Goal: Task Accomplishment & Management: Complete application form

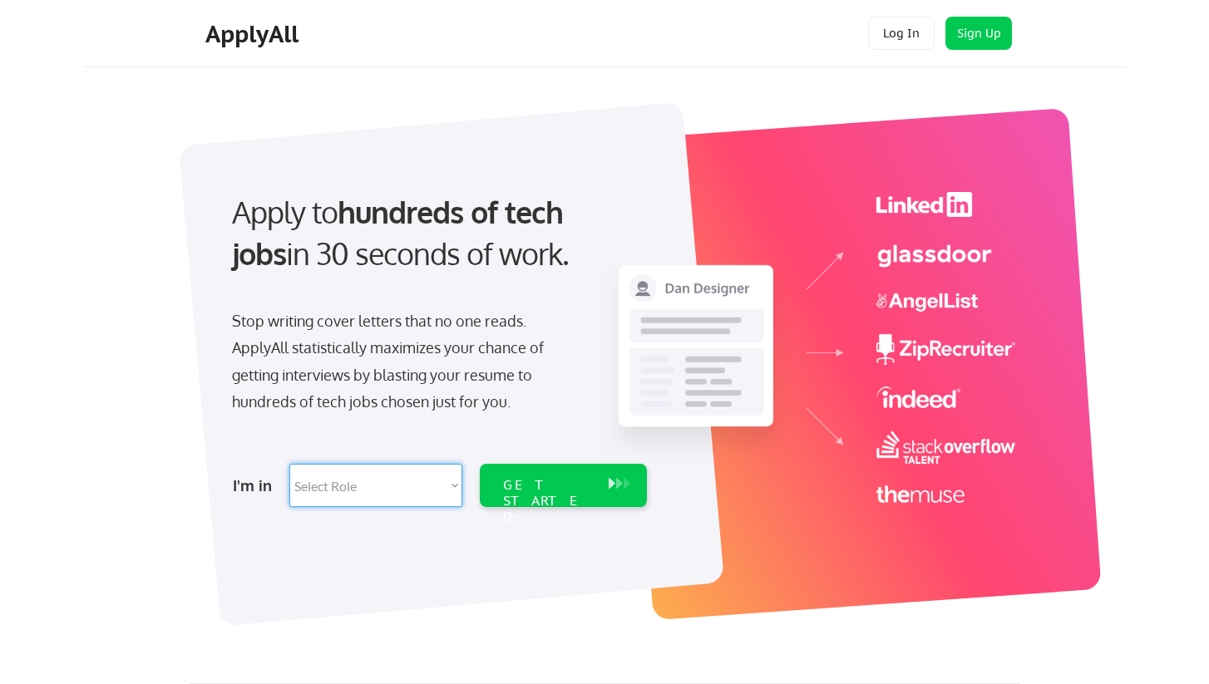
select select ""hr_recruiting""
click at [575, 495] on div "GET STARTED" at bounding box center [548, 485] width 106 height 43
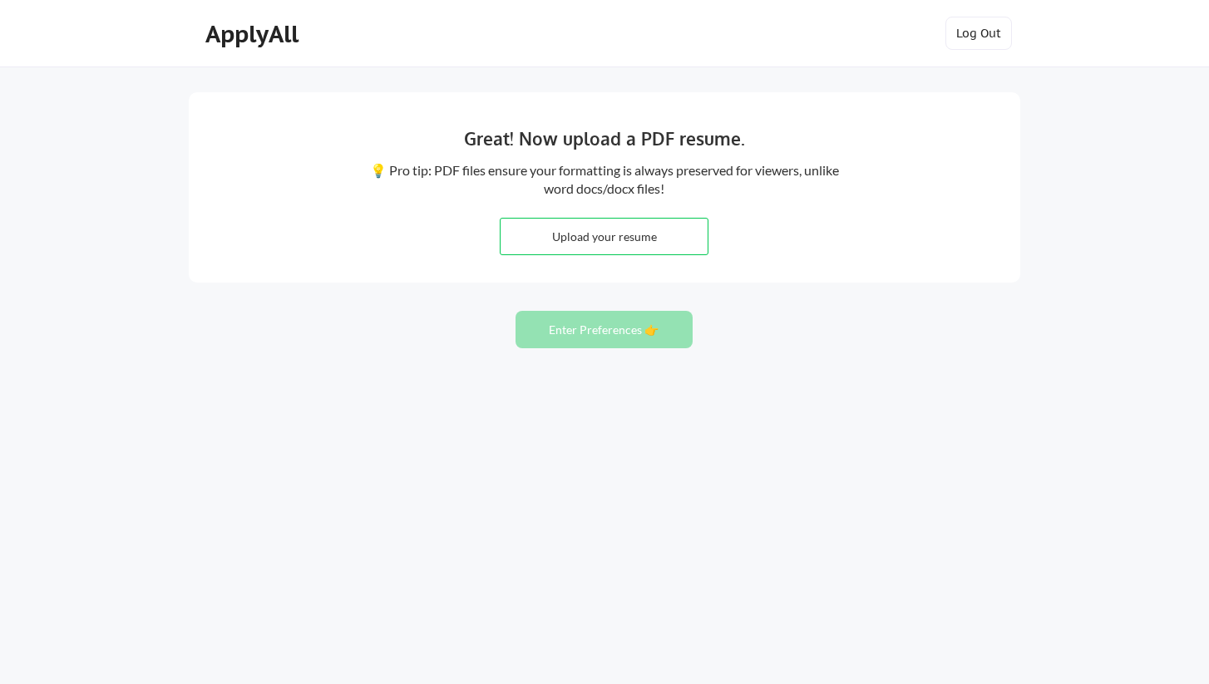
click at [681, 244] on input "file" at bounding box center [603, 237] width 207 height 36
type input "C:\fakepath\Victoria Harmer - 2025.pdf"
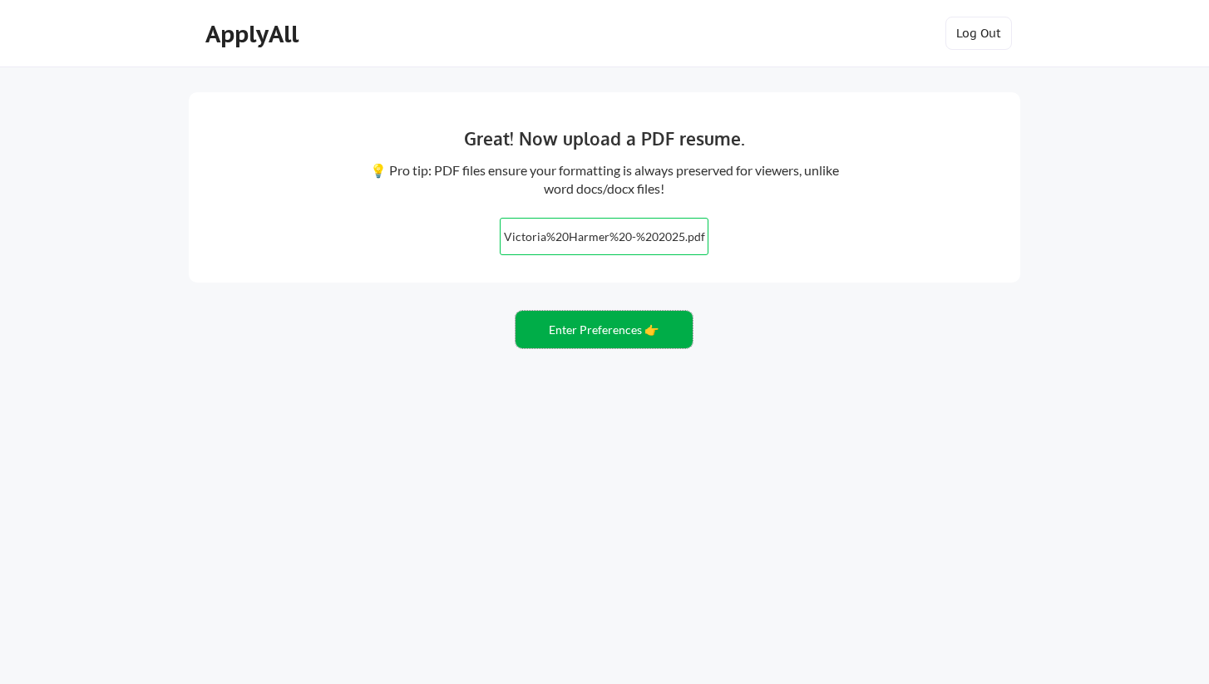
click at [616, 332] on button "Enter Preferences 👉" at bounding box center [603, 329] width 177 height 37
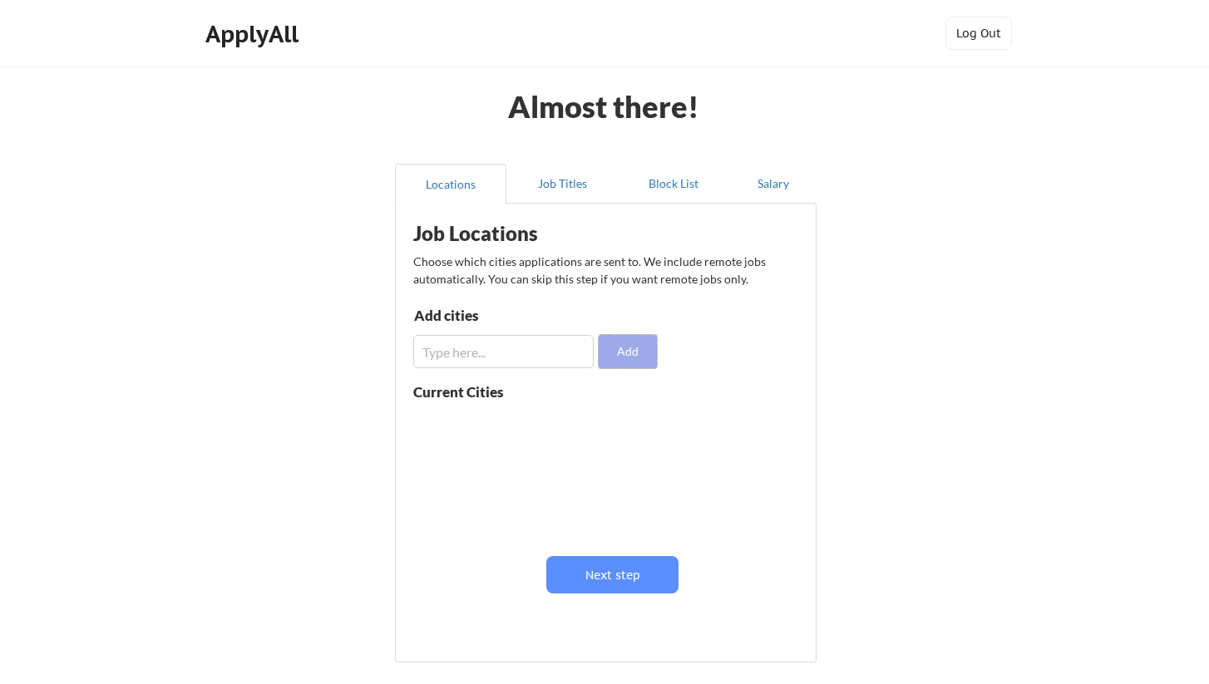
click at [620, 347] on button "Add" at bounding box center [627, 351] width 58 height 33
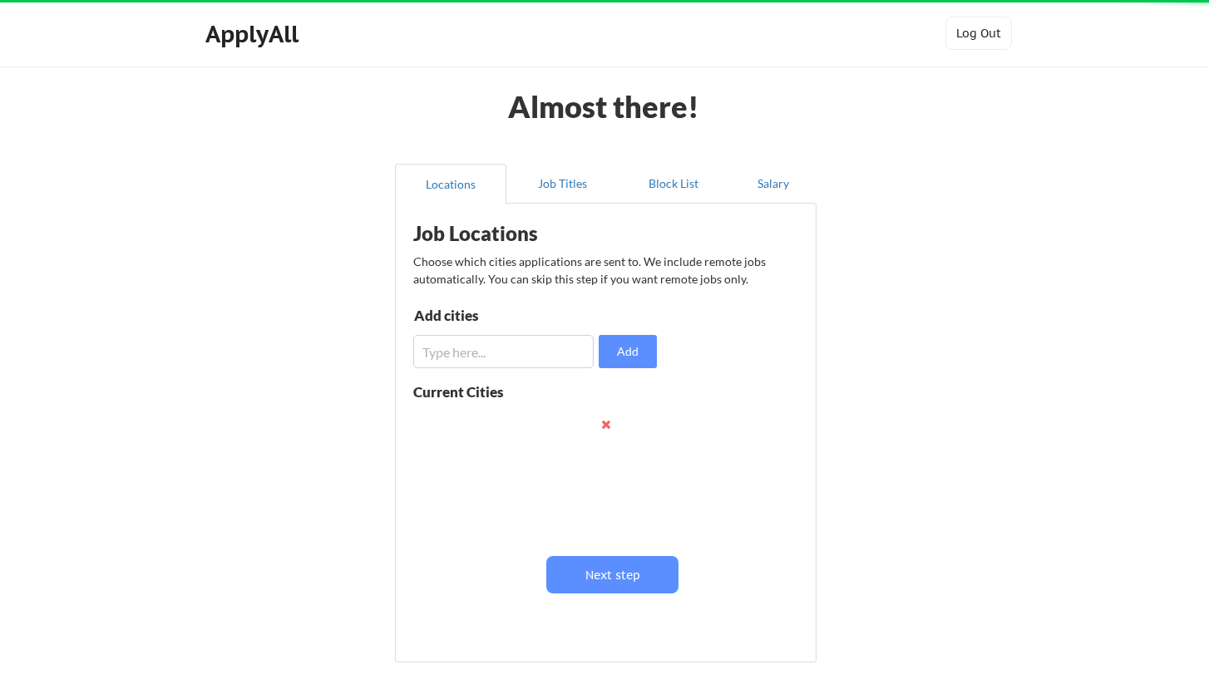
click at [574, 347] on input "input" at bounding box center [503, 351] width 180 height 33
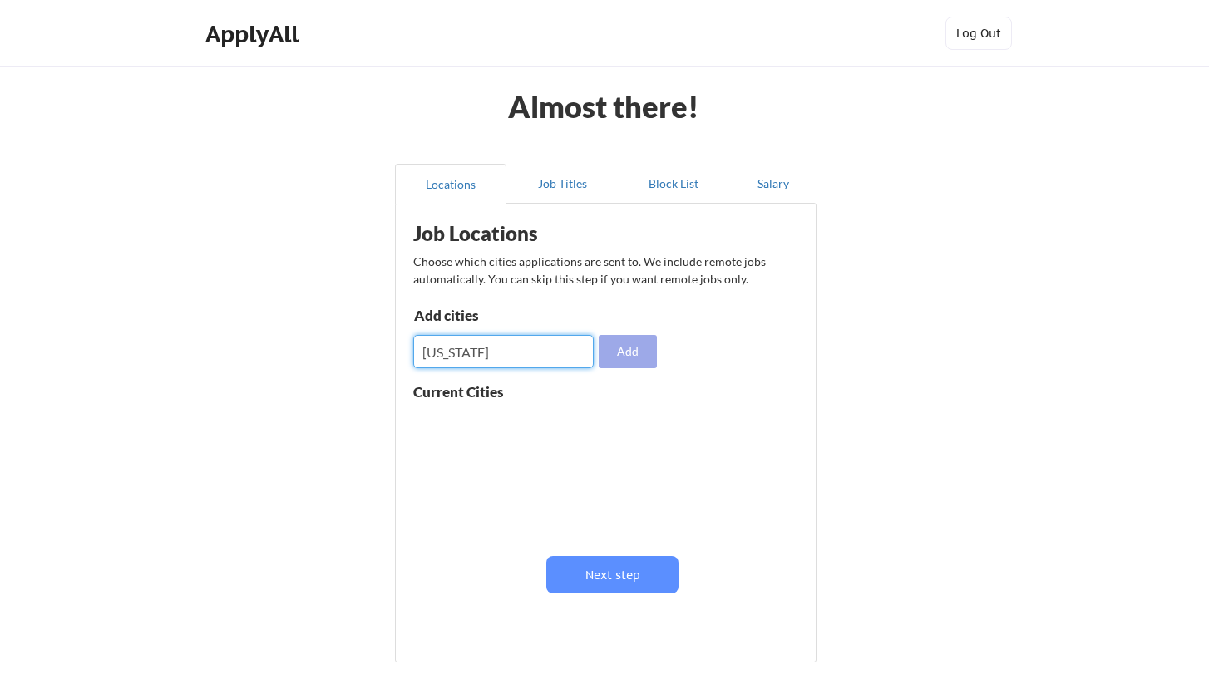
type input "[US_STATE]"
click at [642, 357] on button "Add" at bounding box center [627, 351] width 58 height 33
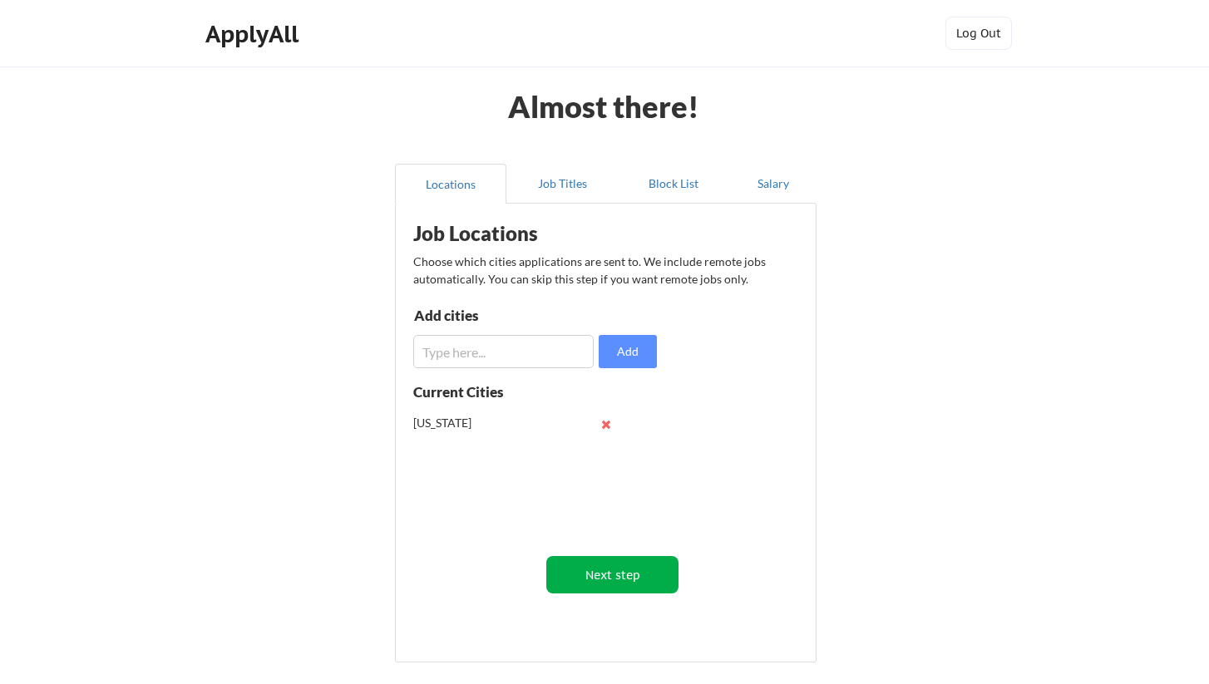
click at [635, 579] on button "Next step" at bounding box center [612, 574] width 132 height 37
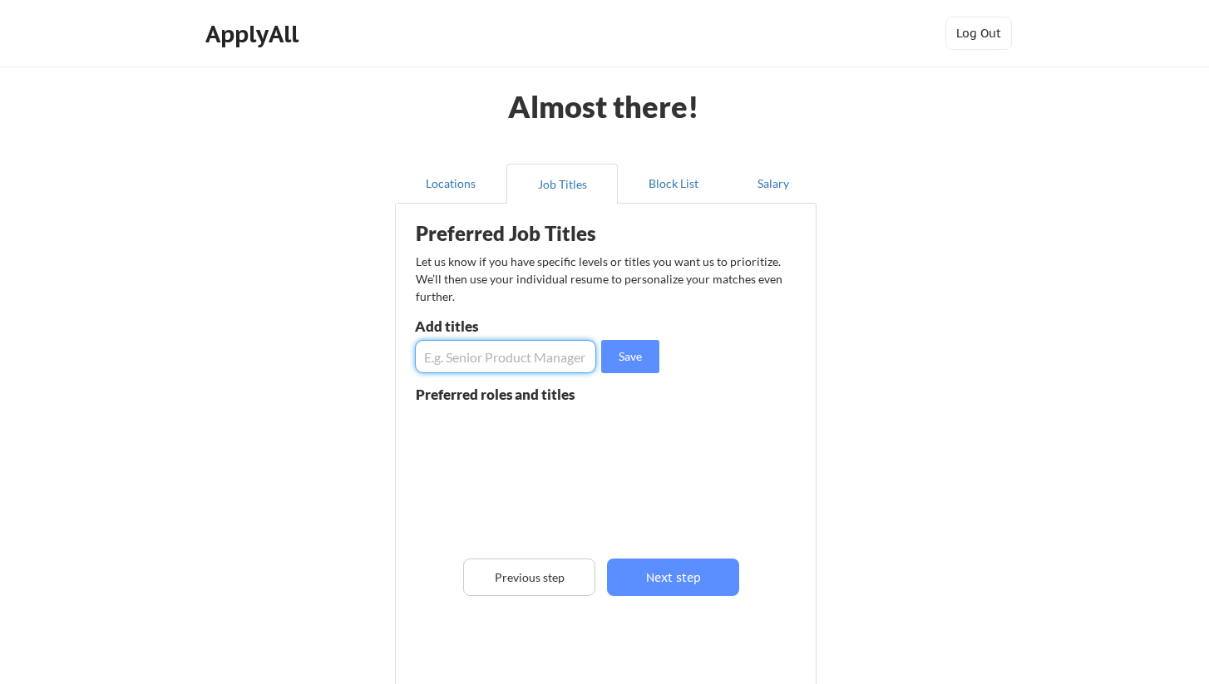
click at [546, 352] on input "input" at bounding box center [505, 356] width 181 height 33
type input "Human Resources Manager"
click at [633, 352] on button "Save" at bounding box center [630, 356] width 58 height 33
click at [545, 354] on input "input" at bounding box center [505, 356] width 181 height 33
type input "Human Resources Generalist"
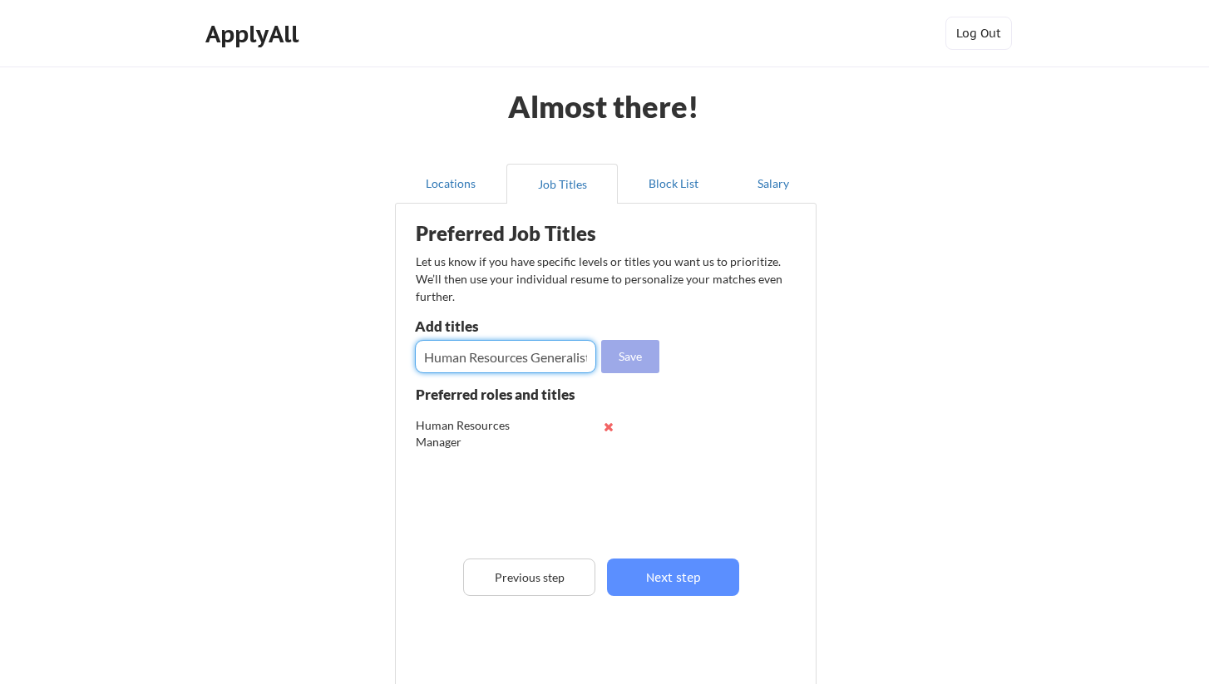
click at [646, 355] on button "Save" at bounding box center [630, 356] width 58 height 33
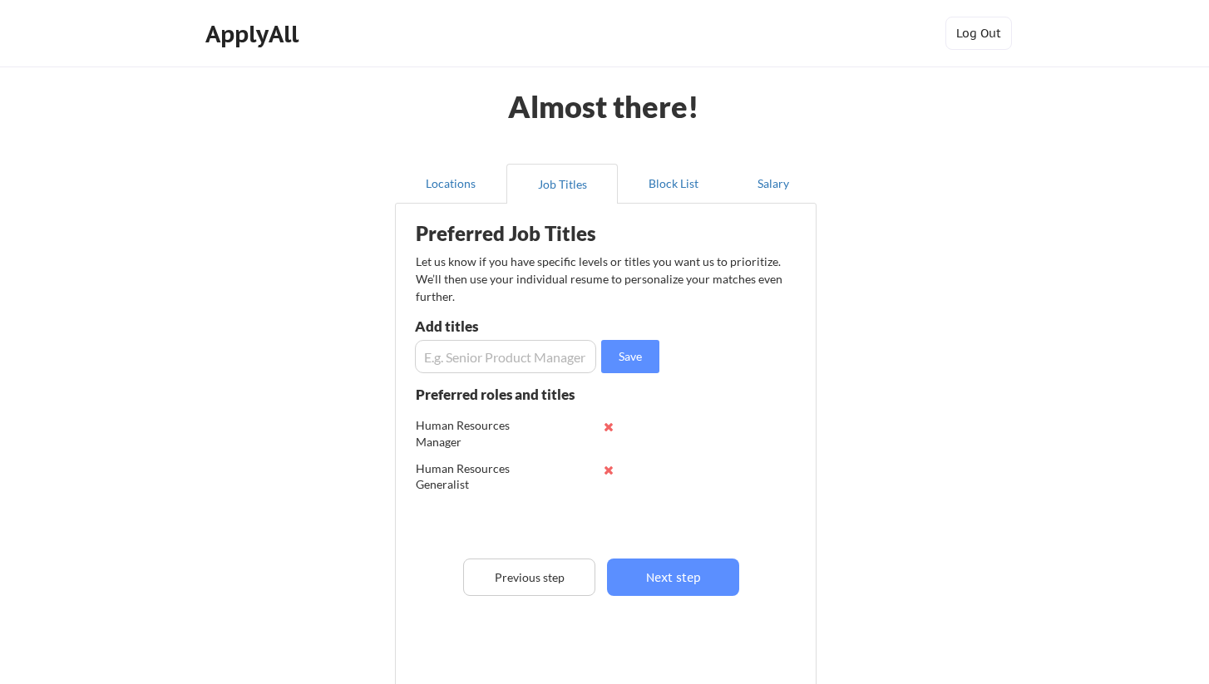
click at [529, 356] on input "input" at bounding box center [505, 356] width 181 height 33
type input "H"
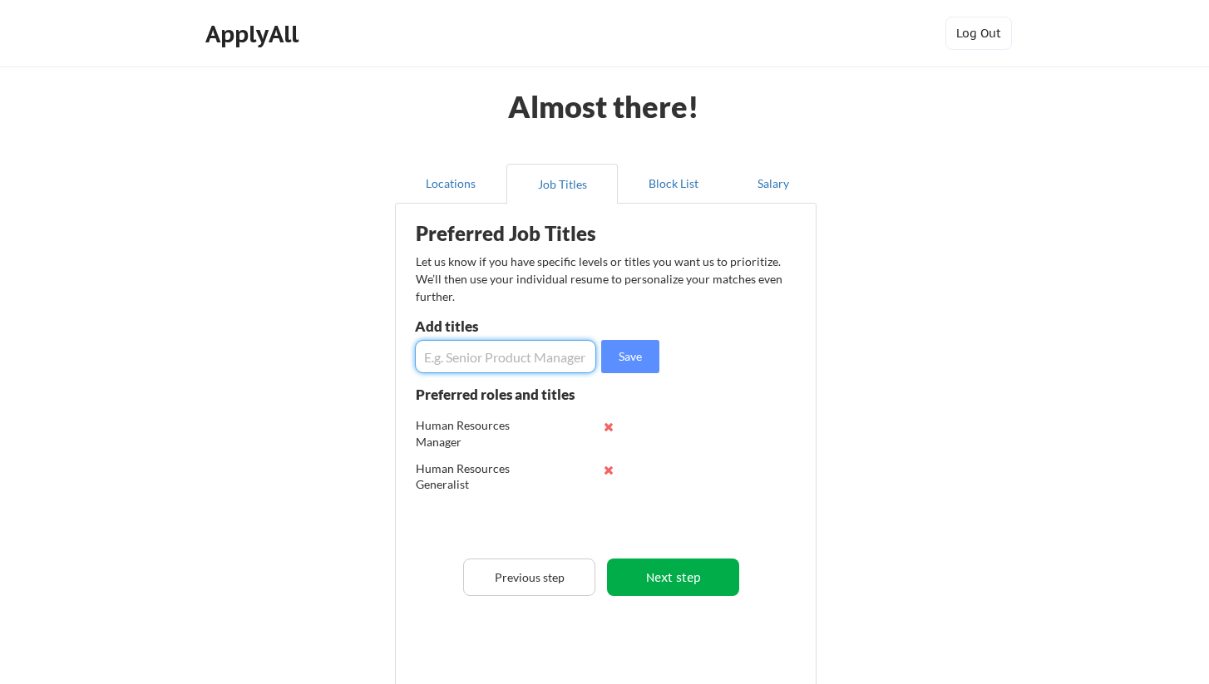
click at [660, 581] on button "Next step" at bounding box center [673, 577] width 132 height 37
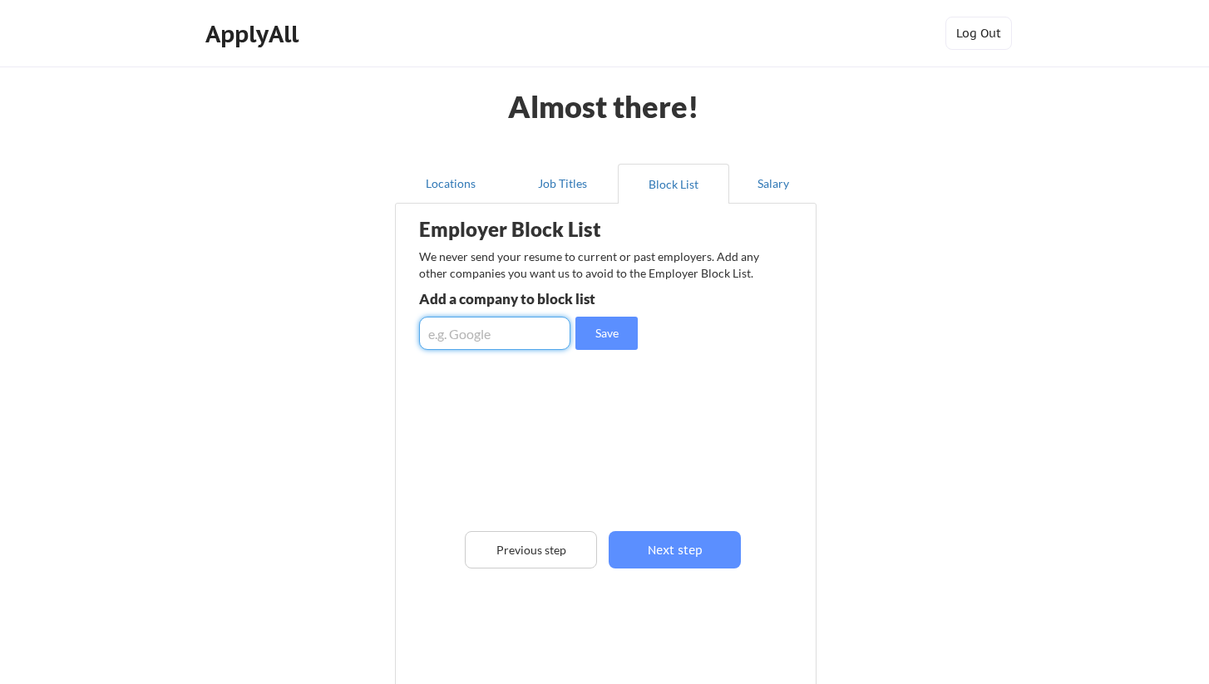
click at [544, 347] on input "input" at bounding box center [494, 333] width 151 height 33
type input "Cambridge University Press & Assessment"
click at [601, 335] on button "Save" at bounding box center [606, 333] width 62 height 33
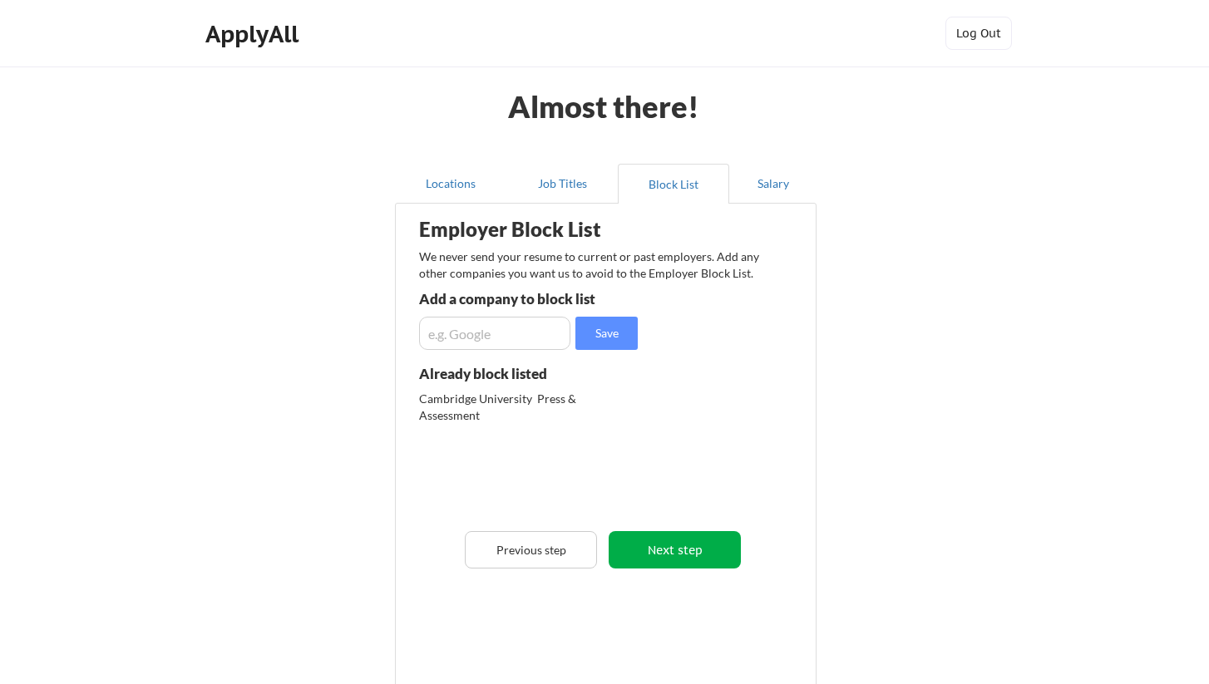
click at [706, 553] on button "Next step" at bounding box center [674, 549] width 132 height 37
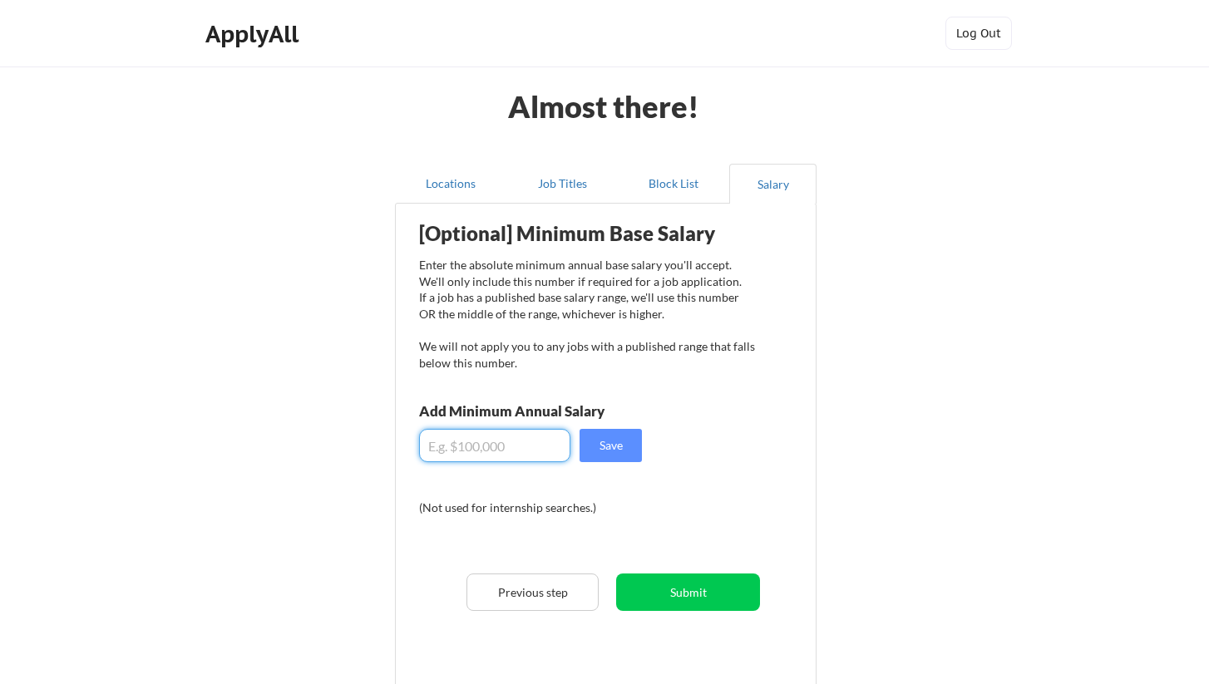
click at [545, 461] on input "input" at bounding box center [494, 445] width 151 height 33
drag, startPoint x: 490, startPoint y: 451, endPoint x: 373, endPoint y: 450, distance: 116.4
click at [373, 450] on div "Almost there! Locations Job Titles Block List Salary Employer Block List We nev…" at bounding box center [604, 428] width 1209 height 856
type input "$90,000"
click at [603, 439] on button "Save" at bounding box center [610, 445] width 62 height 33
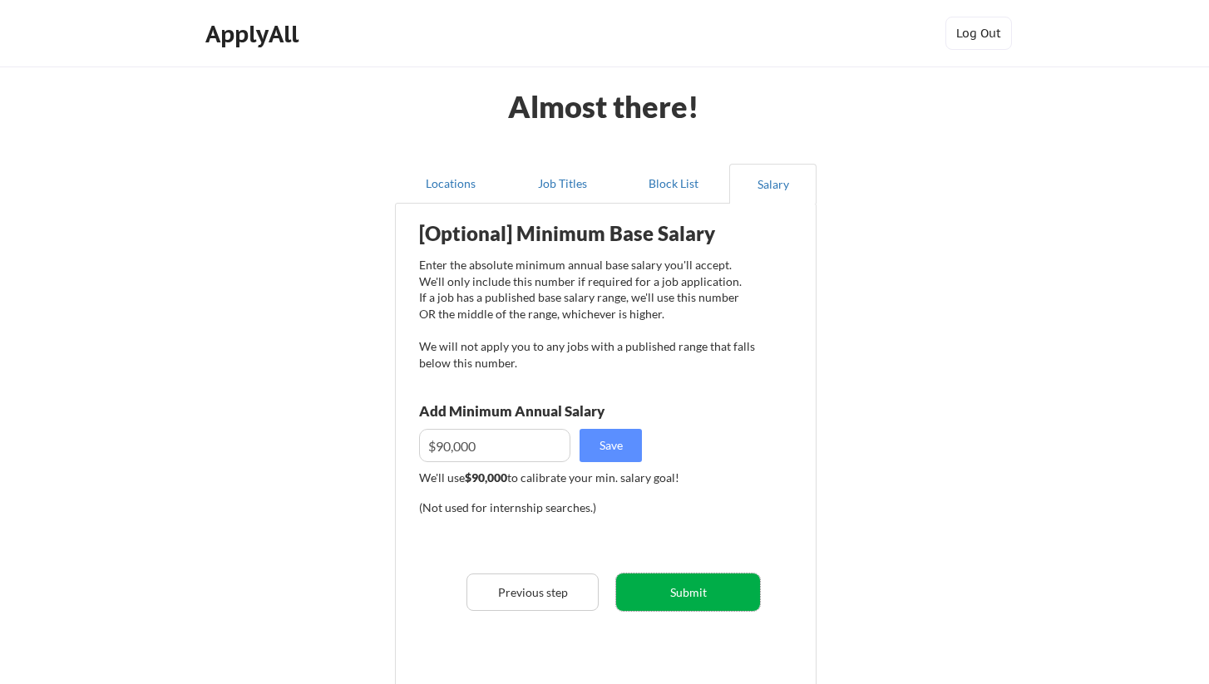
click at [706, 602] on button "Submit" at bounding box center [688, 592] width 144 height 37
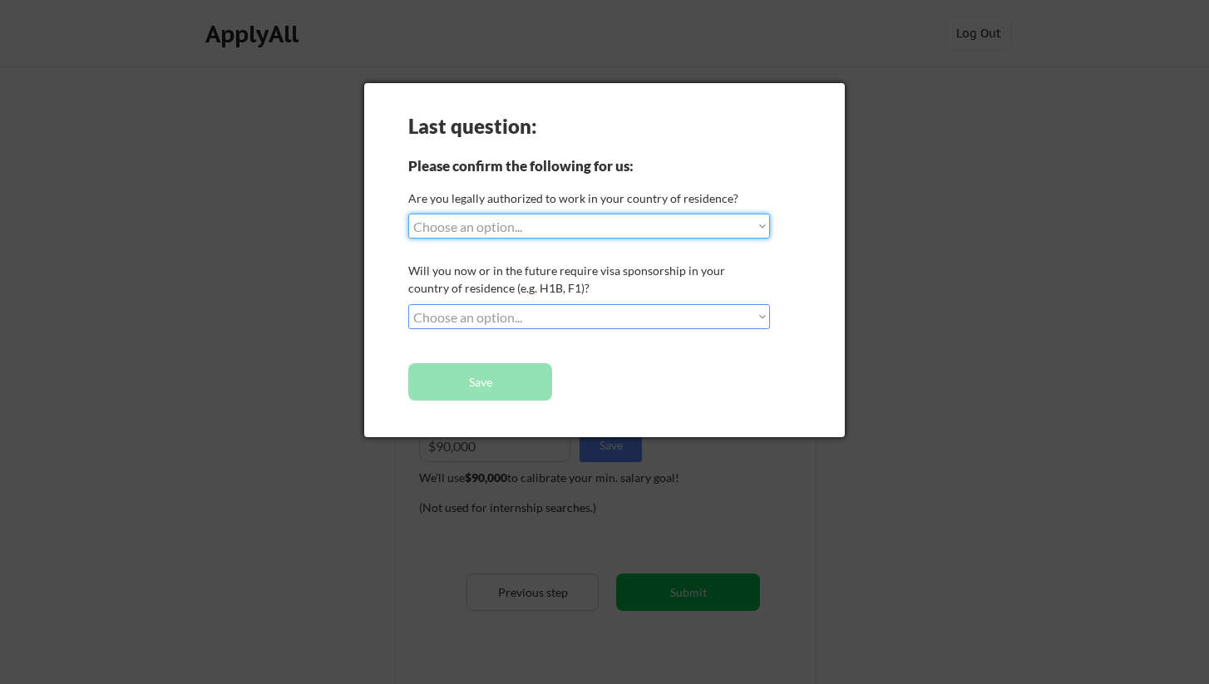
select select ""yes__i_am_a_us_citizen""
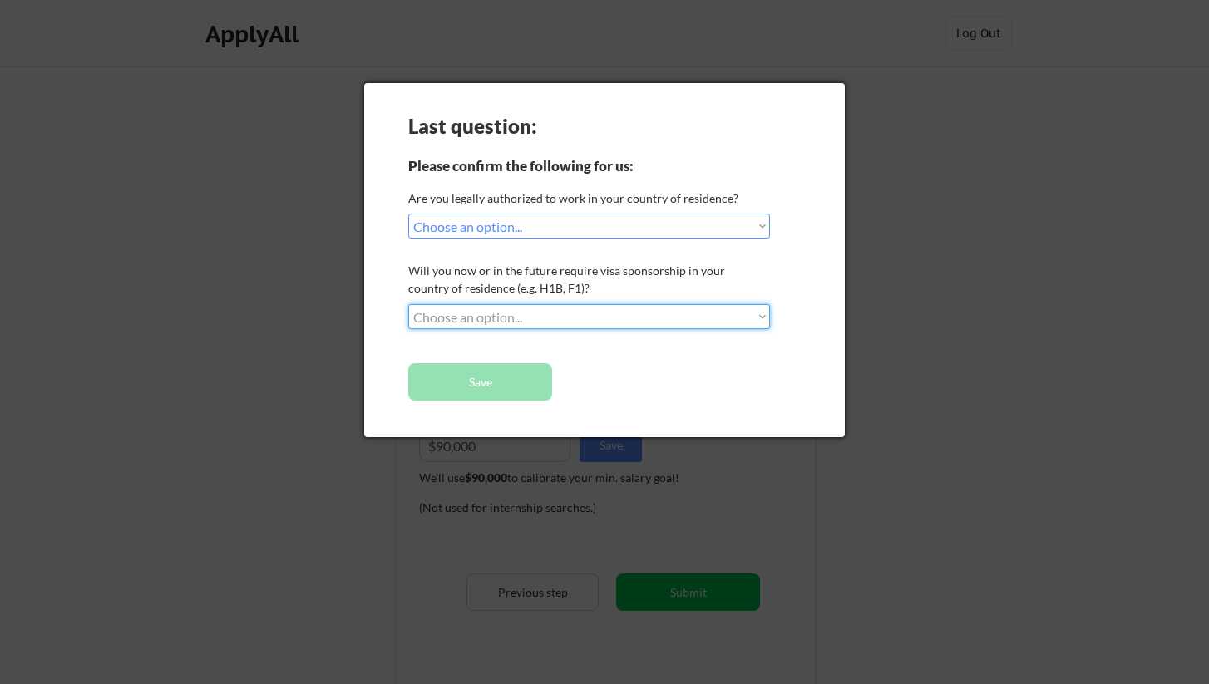
select select ""no__i_will_not_need_sponsorship""
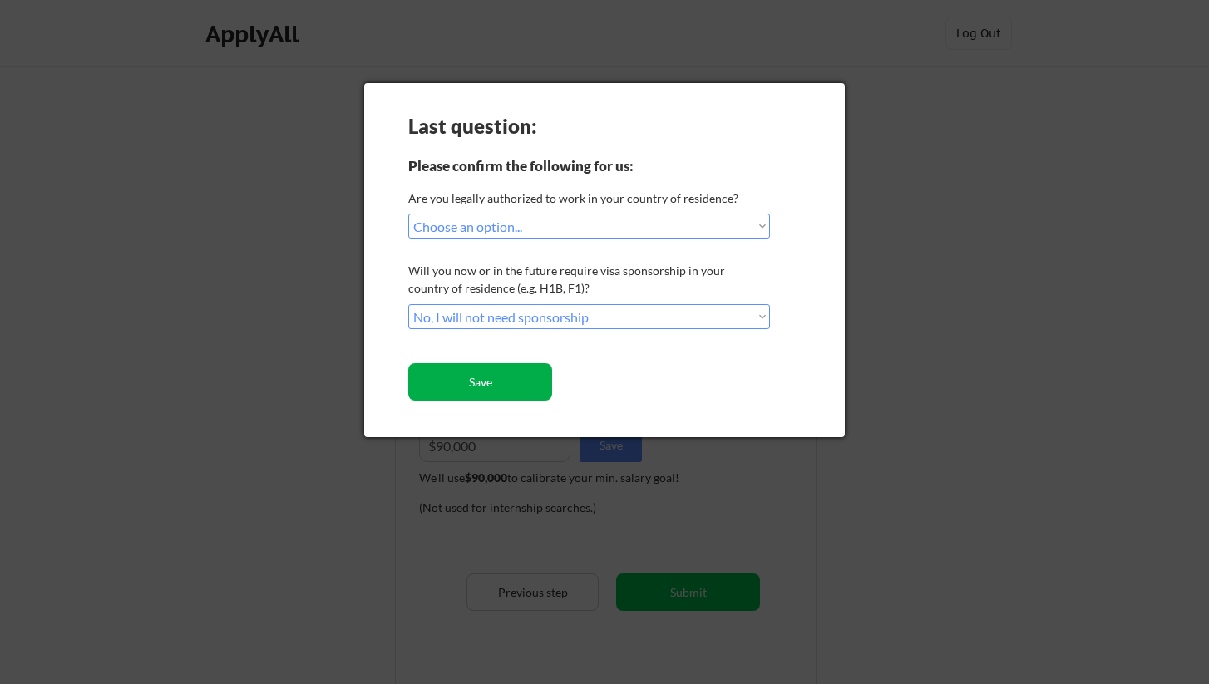
click at [534, 385] on button "Save" at bounding box center [480, 381] width 144 height 37
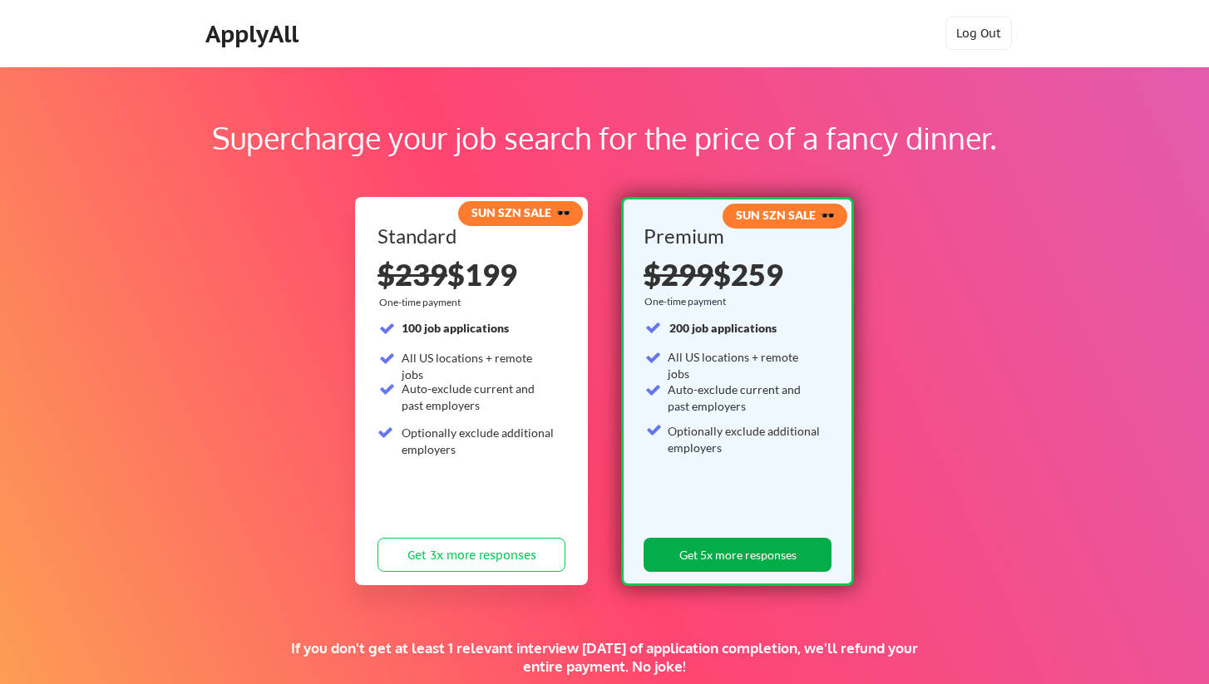
click at [779, 539] on button "Get 5x more responses" at bounding box center [737, 555] width 188 height 34
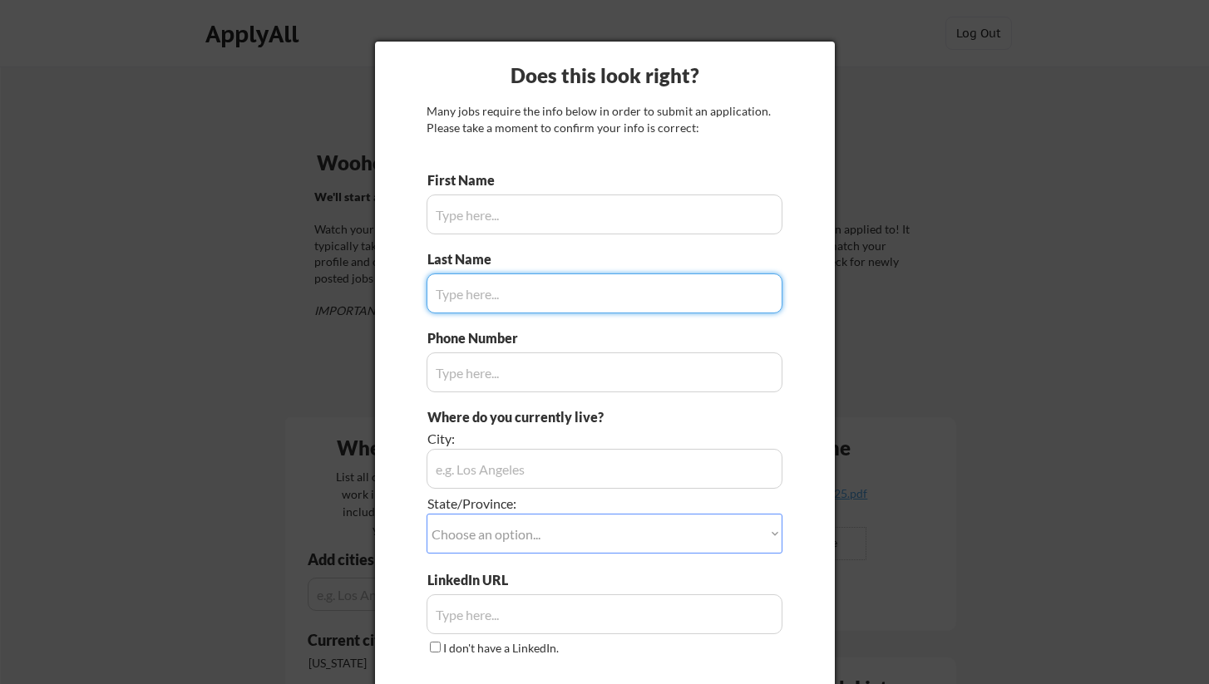
type input "Victoria"
type input "[PHONE_NUMBER]"
type input "[GEOGRAPHIC_DATA]"
type input "[PERSON_NAME]"
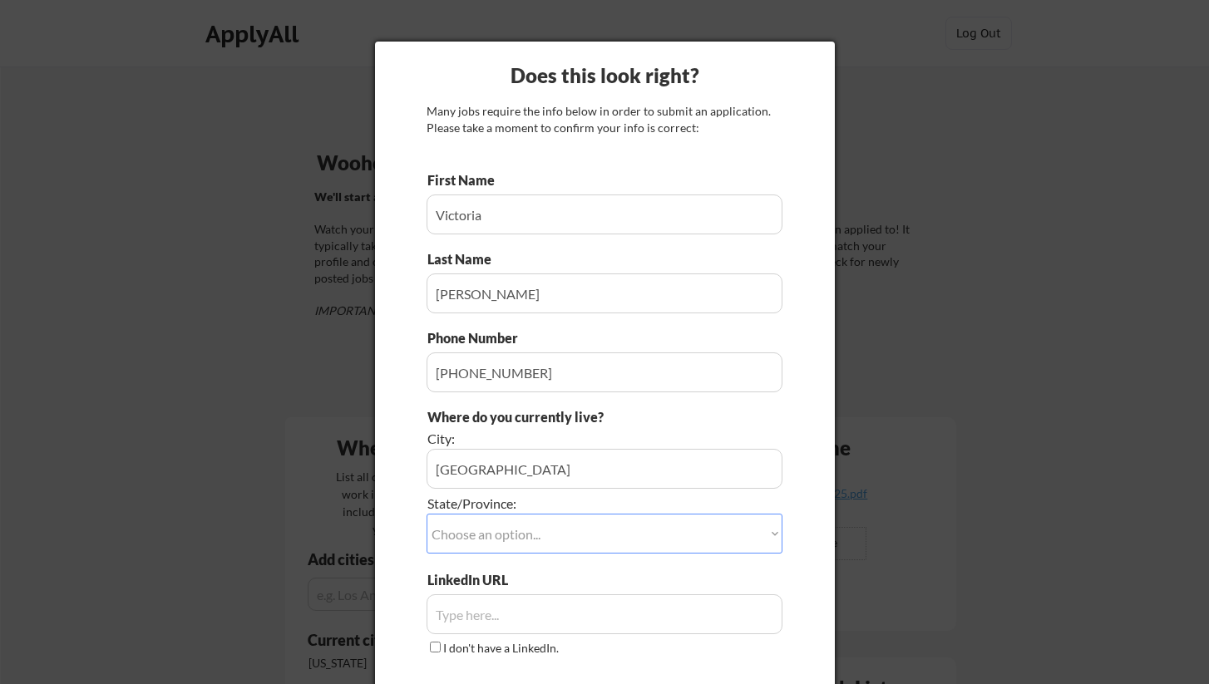
click at [806, 474] on div "Does this look right? Many jobs require the info below in order to submit an ap…" at bounding box center [605, 393] width 460 height 702
select select ""[US_STATE]""
type input "[GEOGRAPHIC_DATA]"
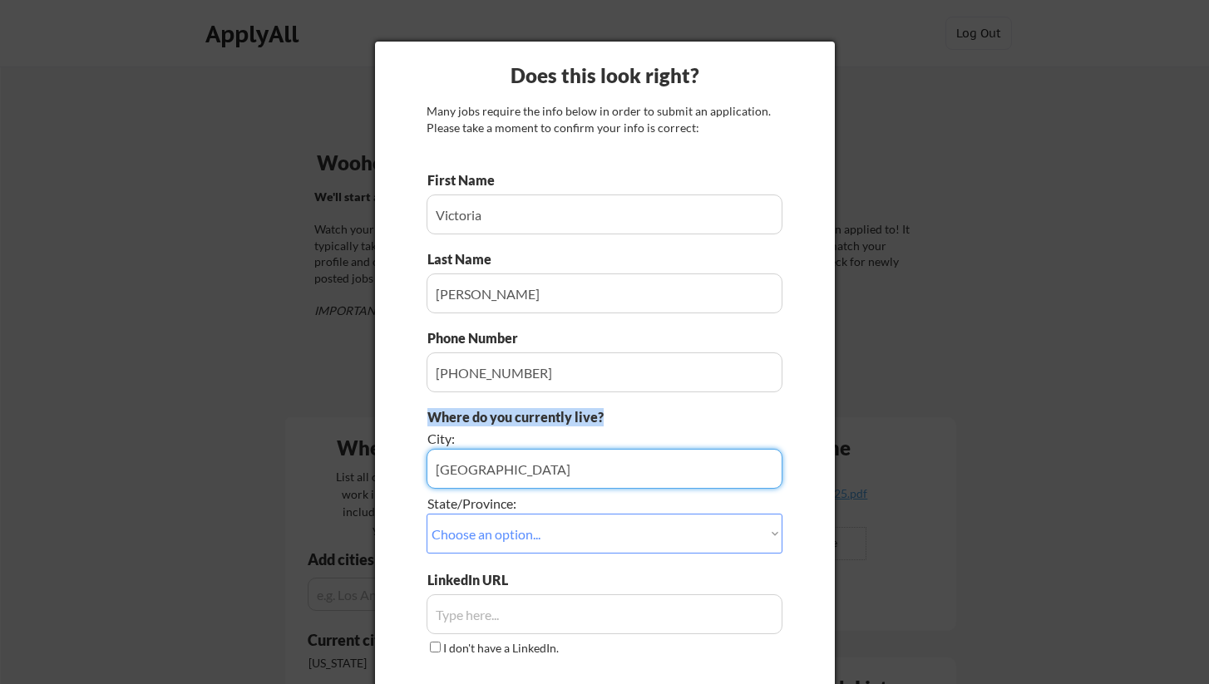
click at [773, 408] on div "First Name Last Name Phone Number Where do you currently live? City: State/Prov…" at bounding box center [604, 451] width 356 height 561
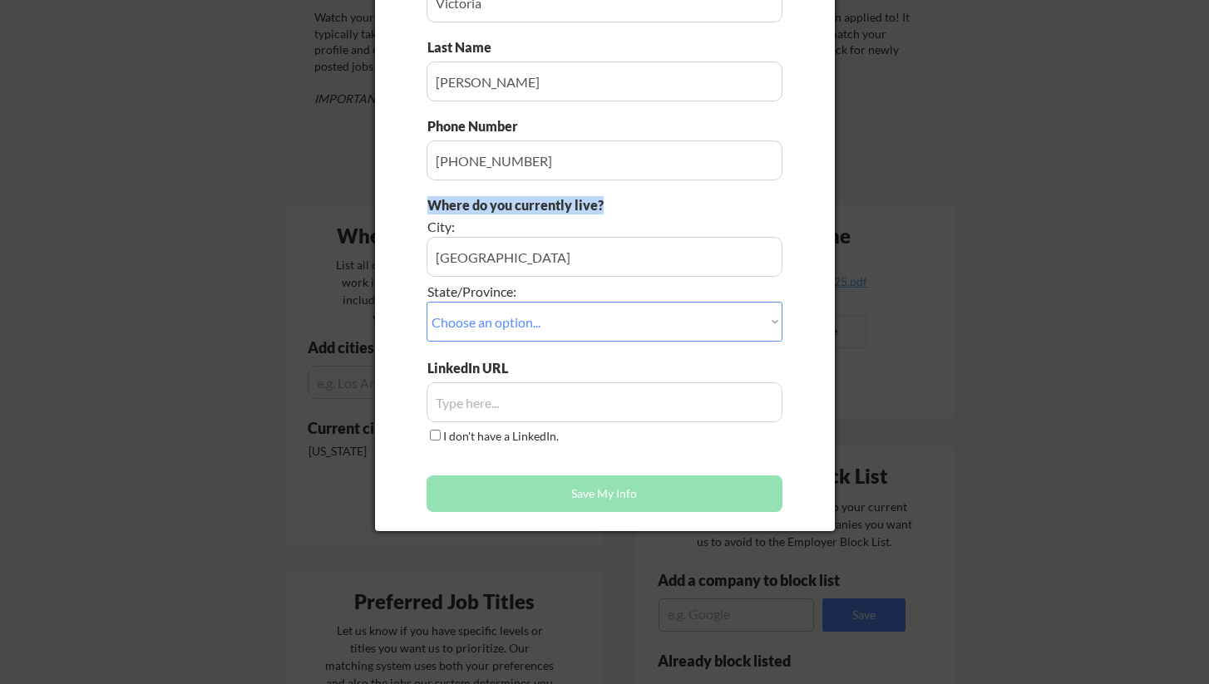
scroll to position [213, 0]
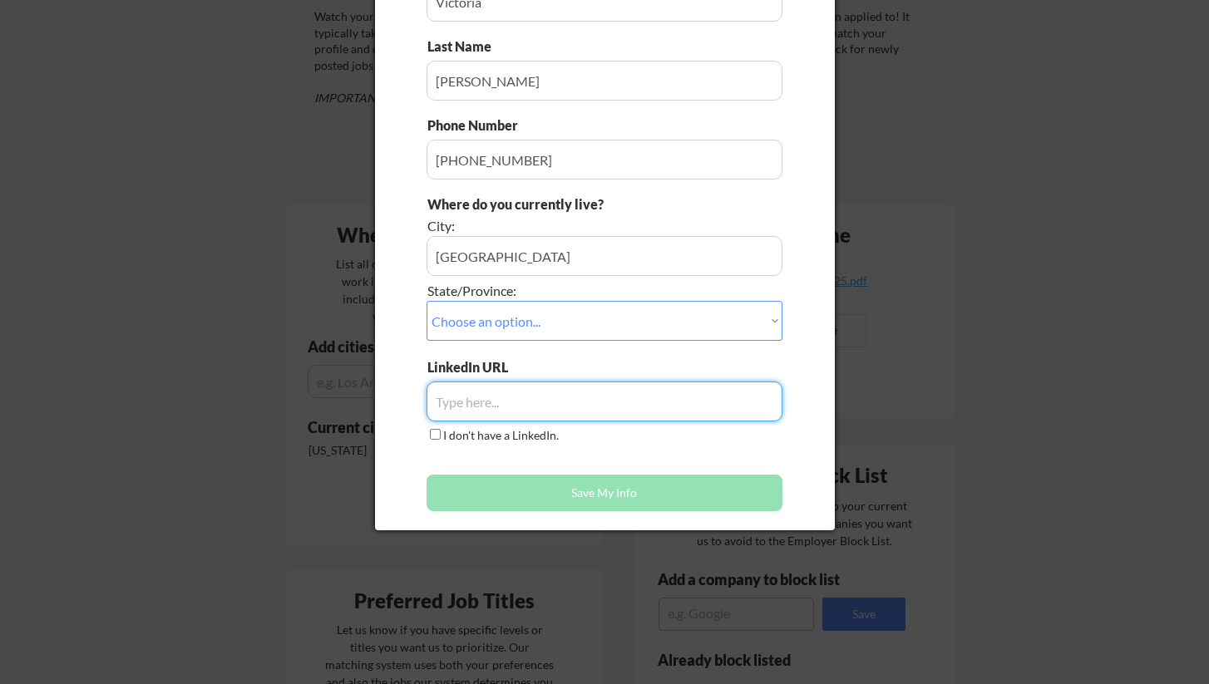
click at [517, 403] on input "input" at bounding box center [604, 402] width 356 height 40
paste input "[URL][DOMAIN_NAME]"
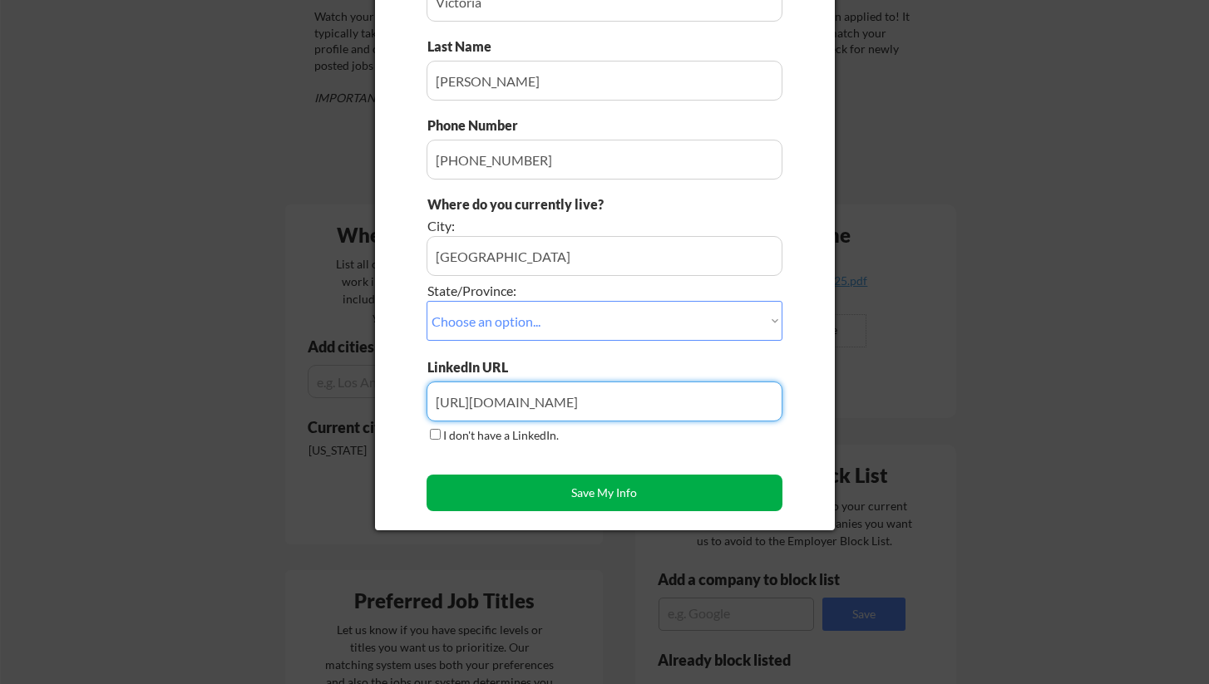
type input "[URL][DOMAIN_NAME]"
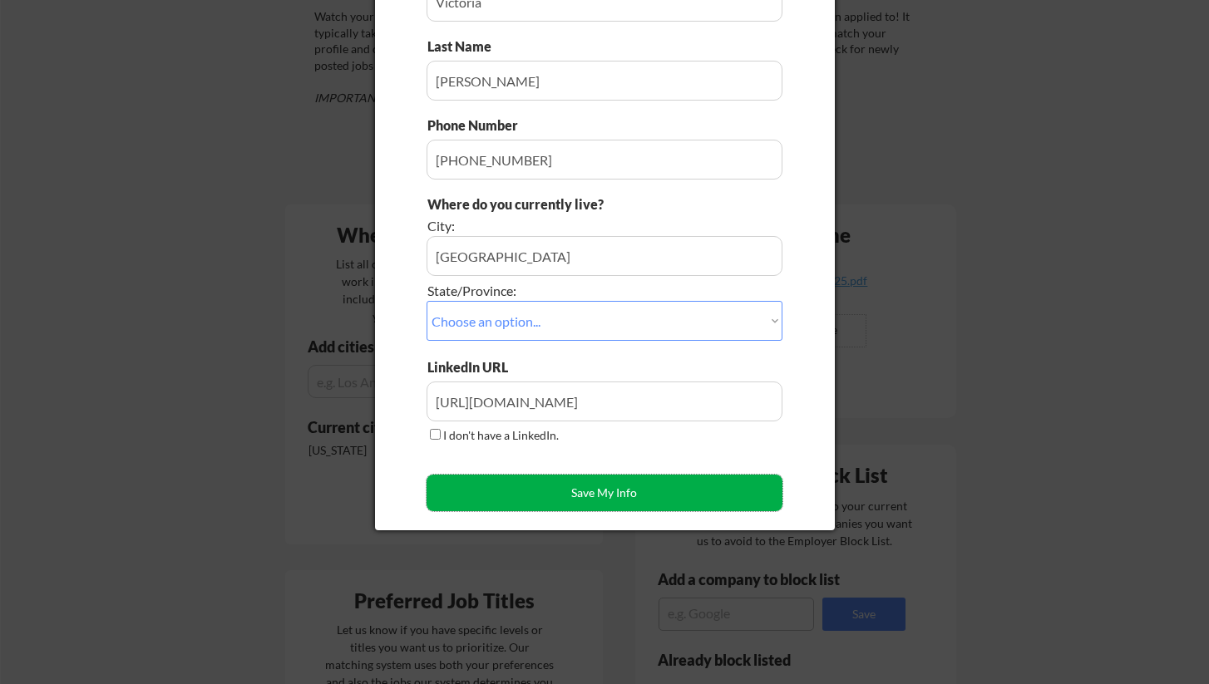
click at [557, 489] on button "Save My Info" at bounding box center [604, 493] width 356 height 37
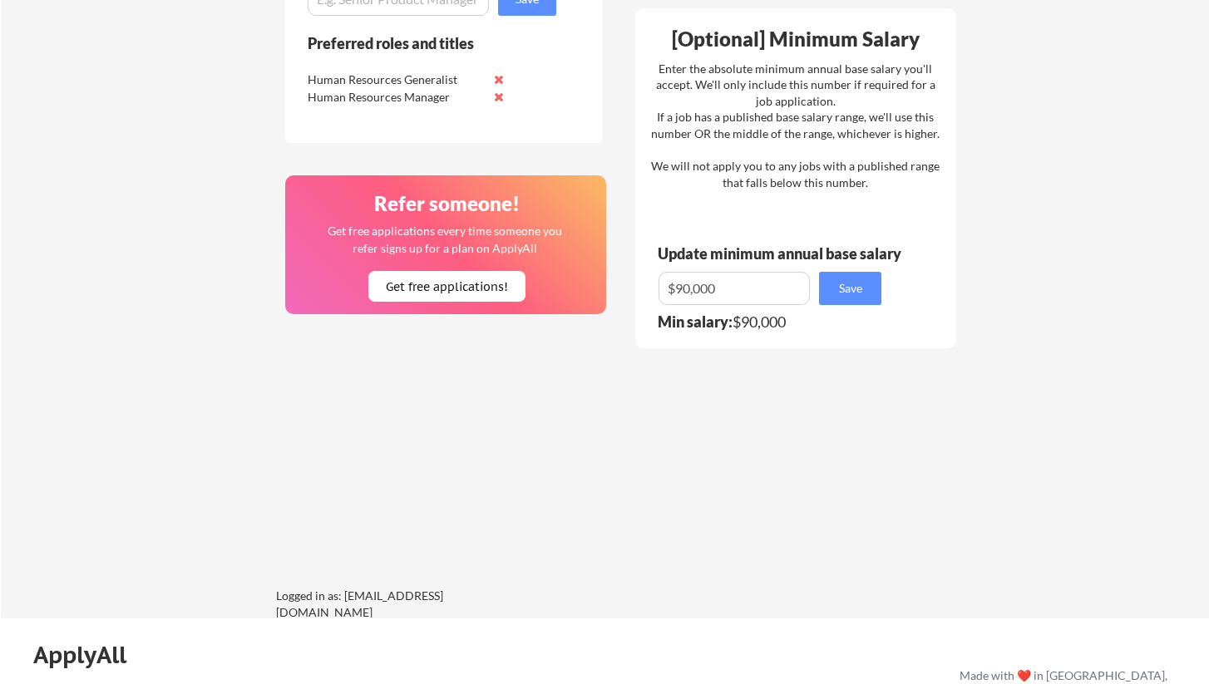
scroll to position [979, 0]
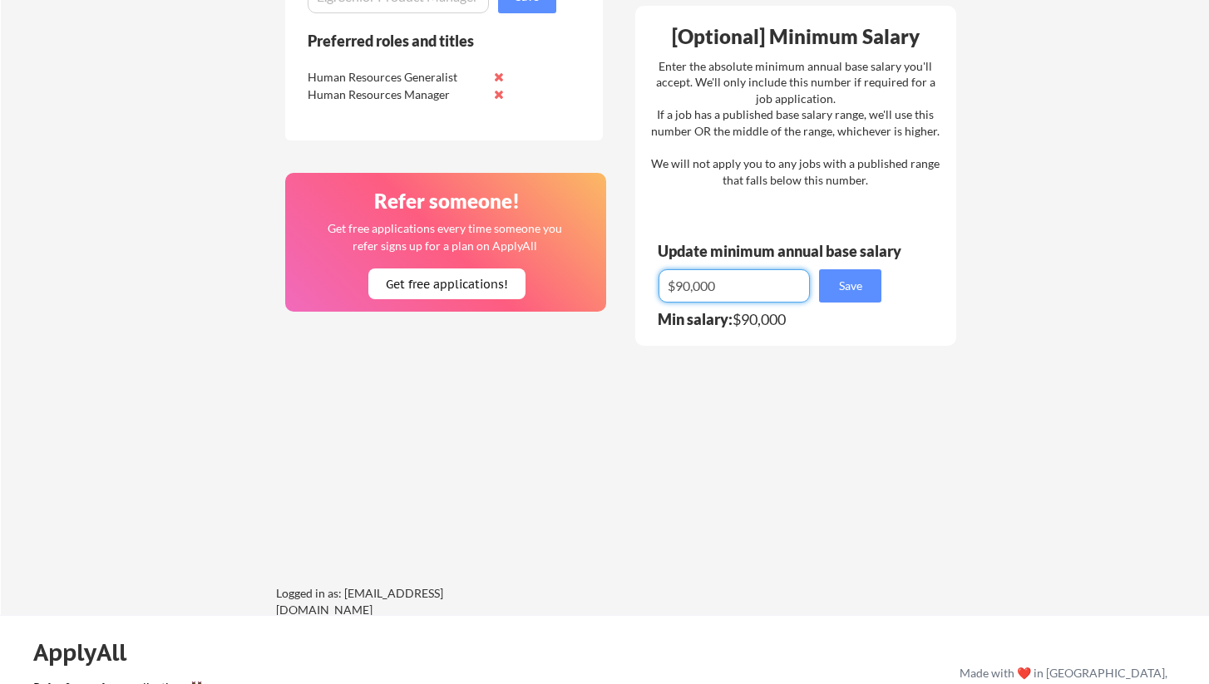
click at [733, 286] on input "input" at bounding box center [733, 285] width 151 height 33
click at [689, 286] on input "input" at bounding box center [733, 285] width 151 height 33
type input "$95,000"
click at [846, 290] on button "Save" at bounding box center [850, 285] width 62 height 33
